Goal: Task Accomplishment & Management: Manage account settings

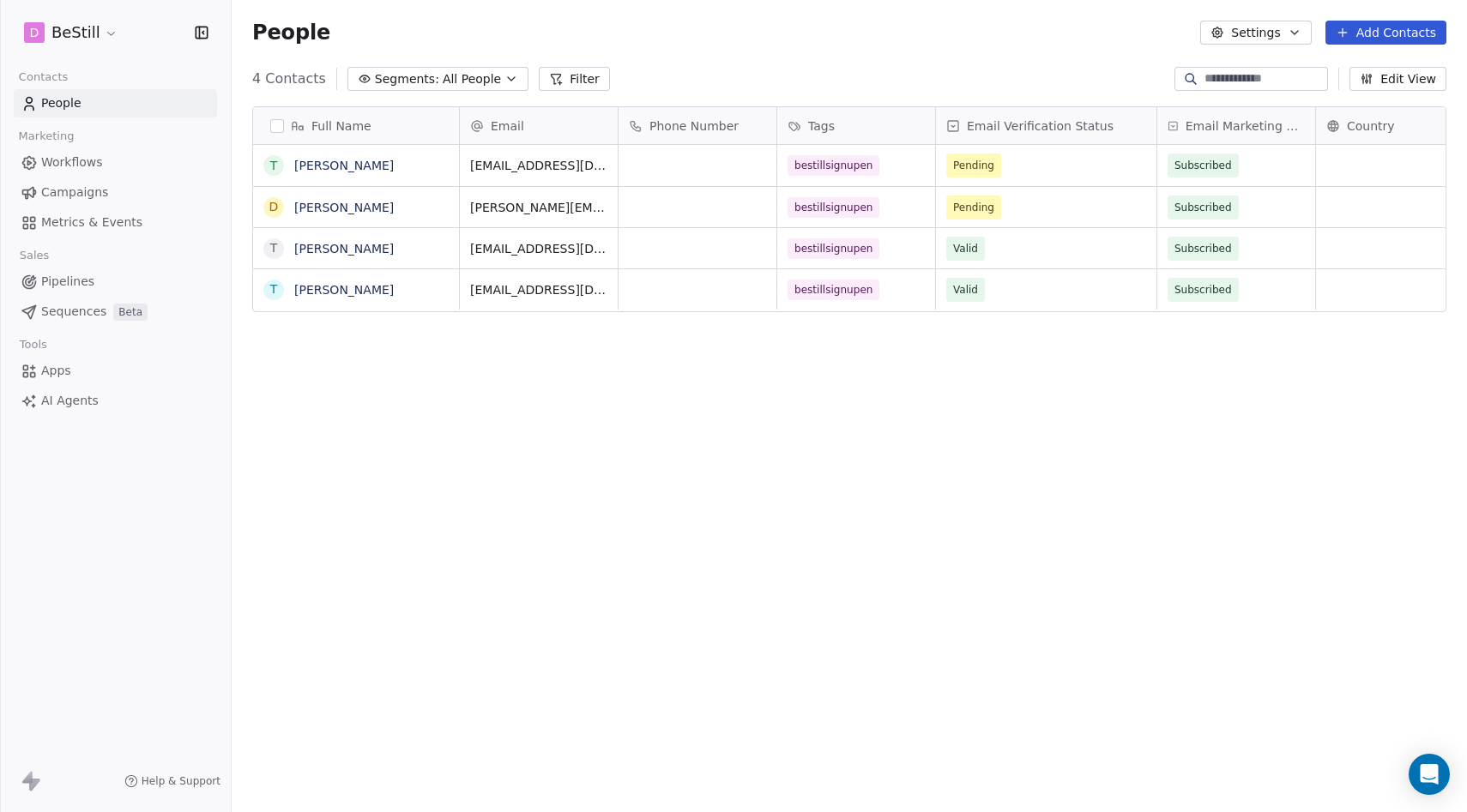
scroll to position [714, 1235]
click at [828, 122] on span "Tags" at bounding box center [820, 125] width 27 height 17
click at [836, 157] on span "Manage property" at bounding box center [860, 162] width 103 height 17
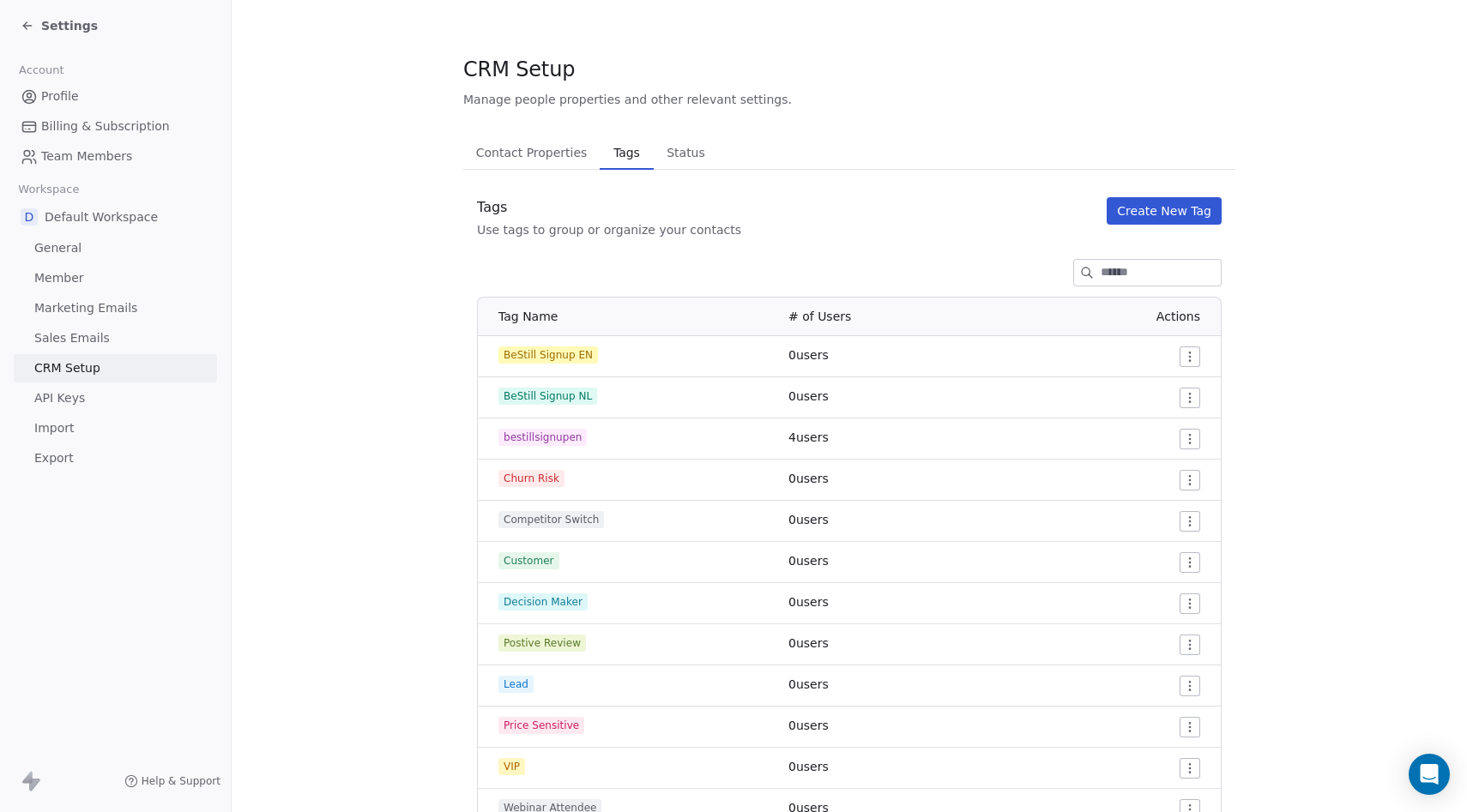
click at [577, 357] on span "BeStill Signup EN" at bounding box center [548, 354] width 100 height 17
click at [585, 357] on span "BeStill Signup EN" at bounding box center [548, 354] width 100 height 17
click at [560, 357] on span "BeStill Signup EN" at bounding box center [548, 354] width 100 height 17
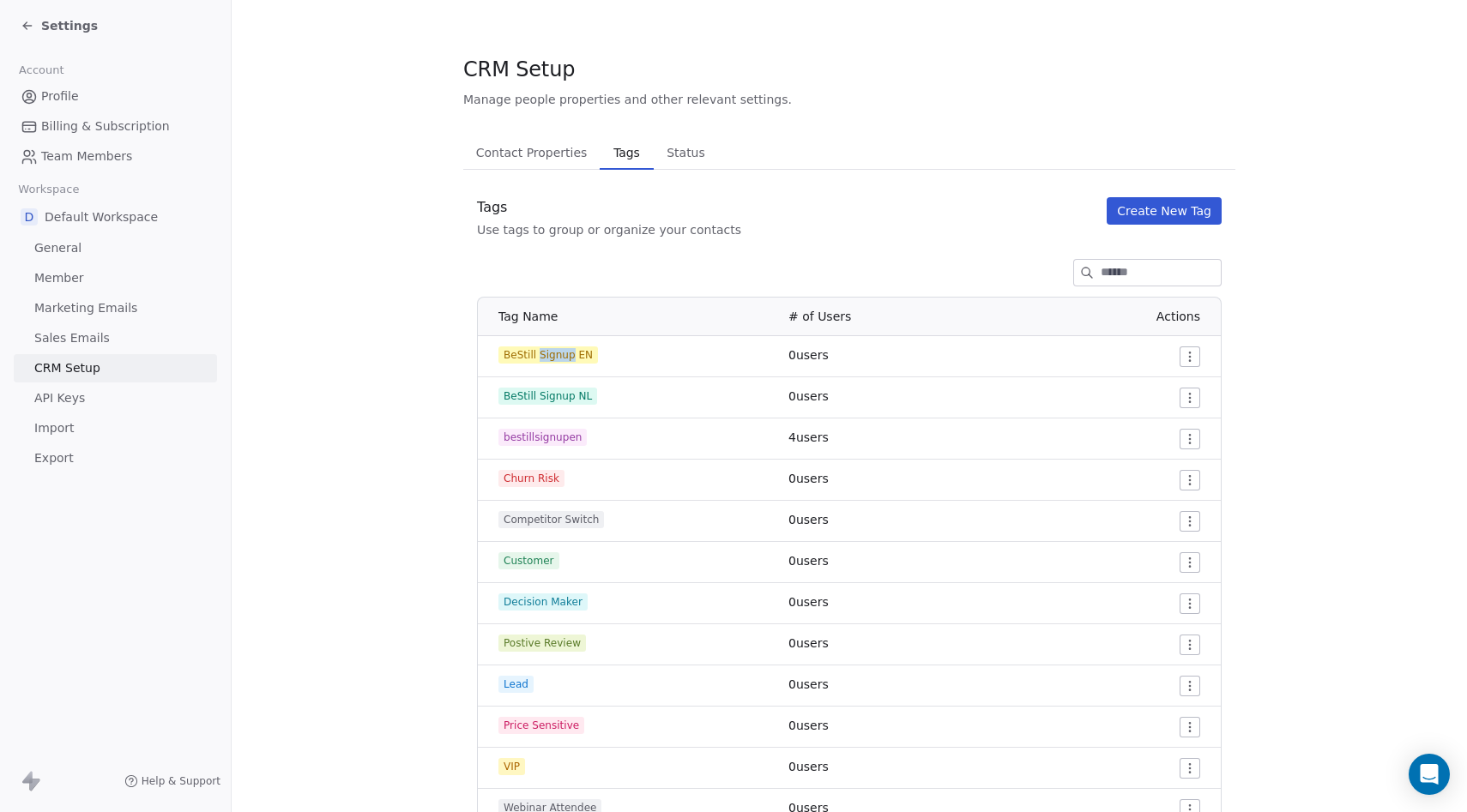
click at [560, 357] on span "BeStill Signup EN" at bounding box center [548, 354] width 100 height 17
click at [1190, 356] on html "Settings Account Profile Billing & Subscription Team Members Workspace D Defaul…" at bounding box center [734, 422] width 1467 height 845
click at [1151, 386] on span "Edit" at bounding box center [1157, 391] width 23 height 17
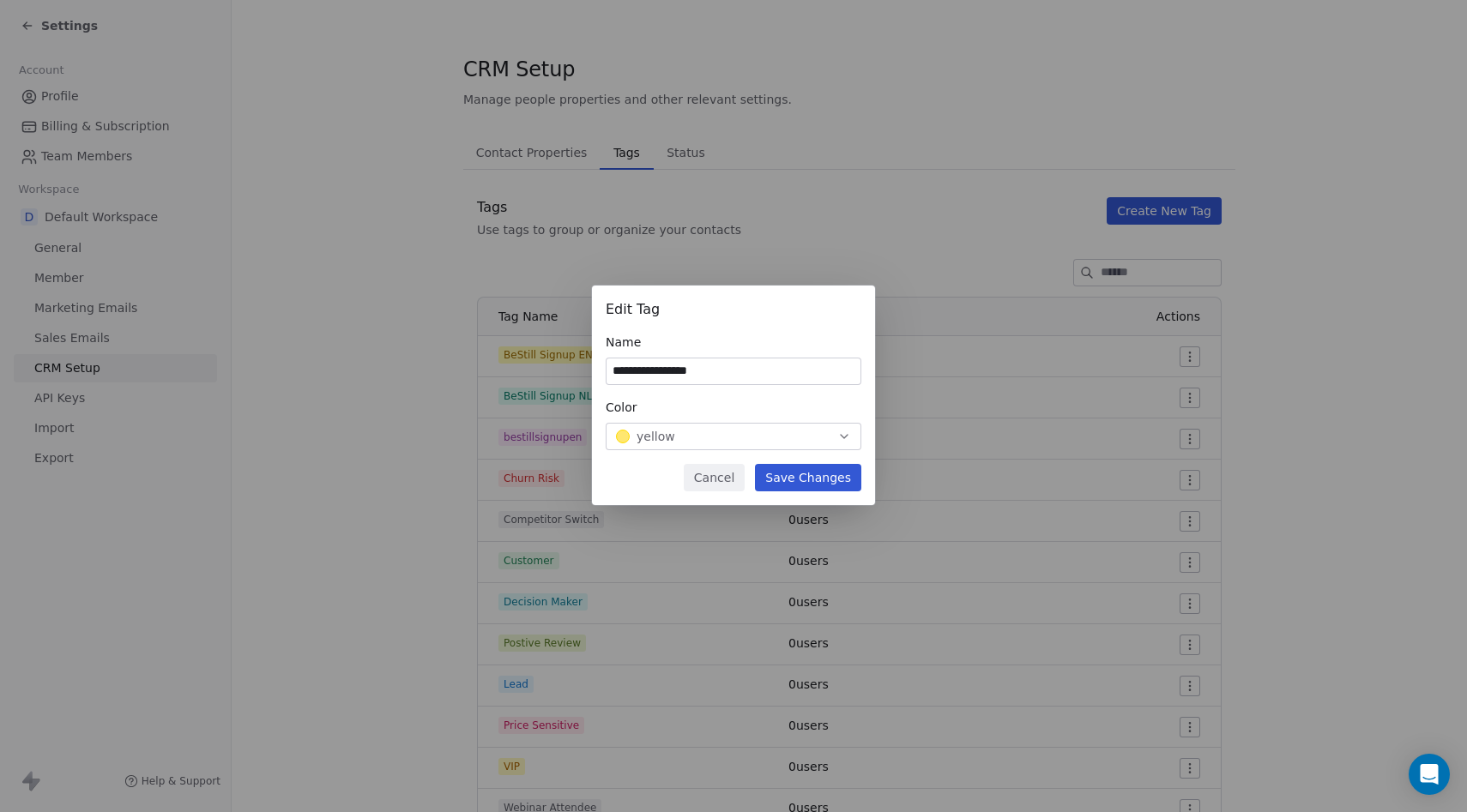
click at [775, 369] on input "**********" at bounding box center [733, 372] width 254 height 26
click at [734, 471] on button "Cancel" at bounding box center [714, 478] width 61 height 27
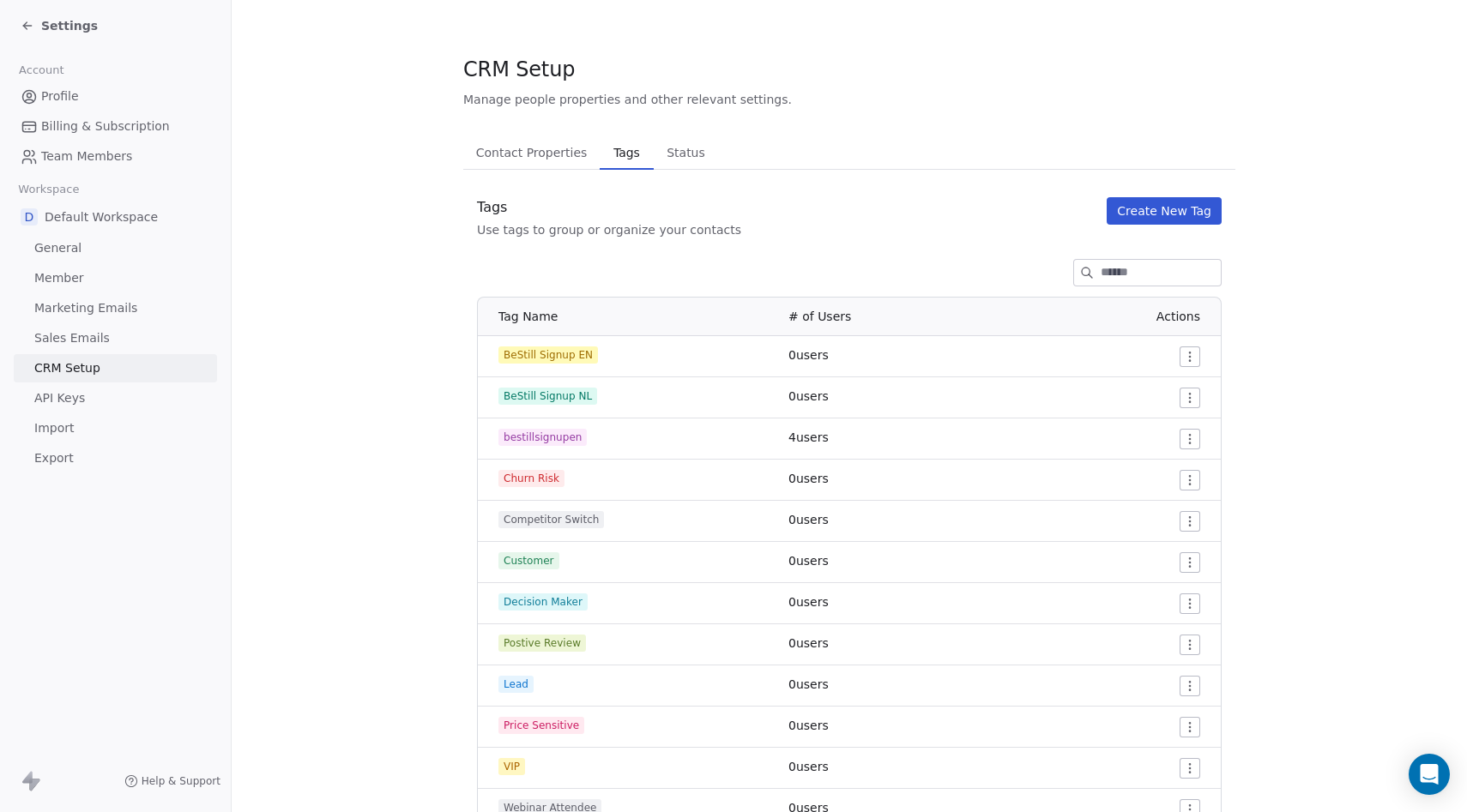
click at [49, 23] on span "Settings" at bounding box center [70, 26] width 57 height 17
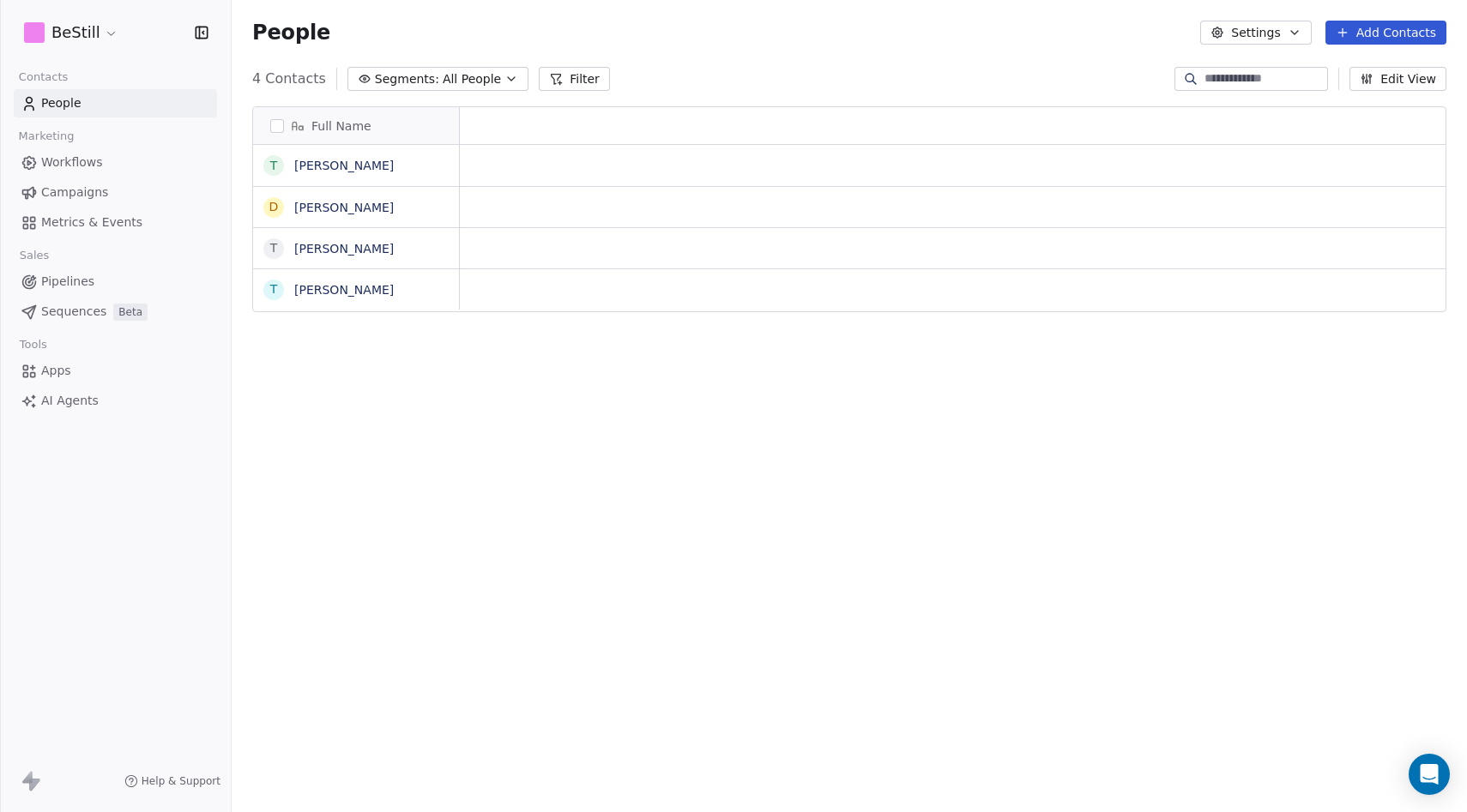
scroll to position [0, 1]
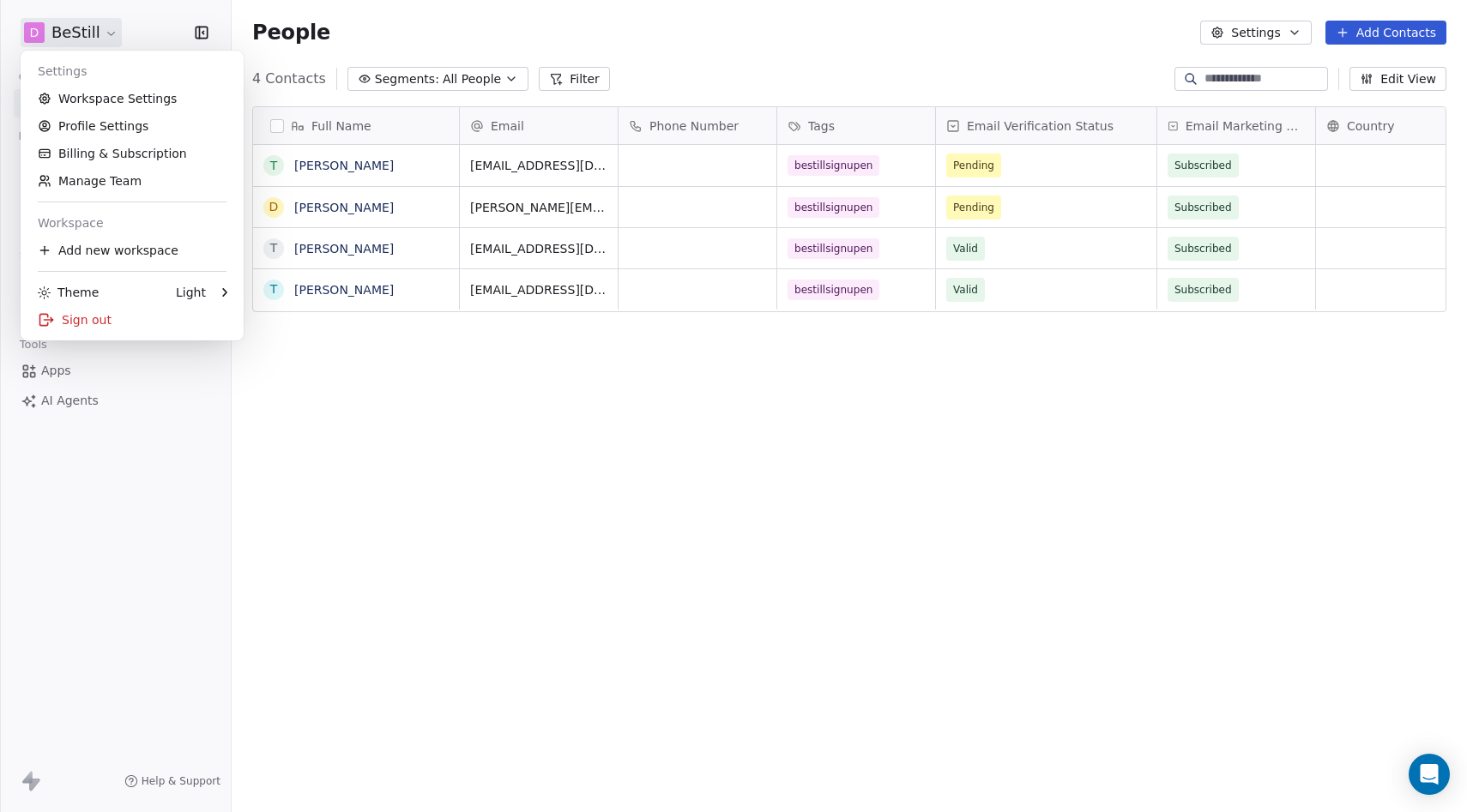
click at [96, 38] on html "D BeStill Contacts People Marketing Workflows Campaigns Metrics & Events Sales …" at bounding box center [734, 406] width 1467 height 812
click at [90, 317] on div "Sign out" at bounding box center [132, 319] width 210 height 27
